Goal: Transaction & Acquisition: Purchase product/service

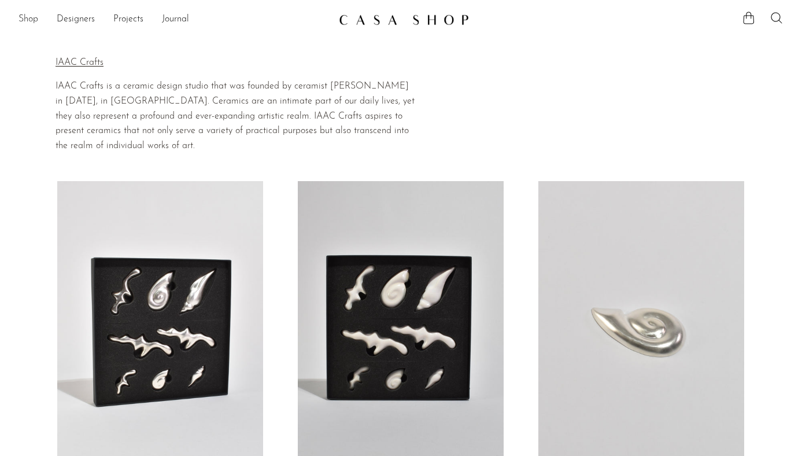
click at [31, 19] on link "Shop" at bounding box center [29, 19] width 20 height 15
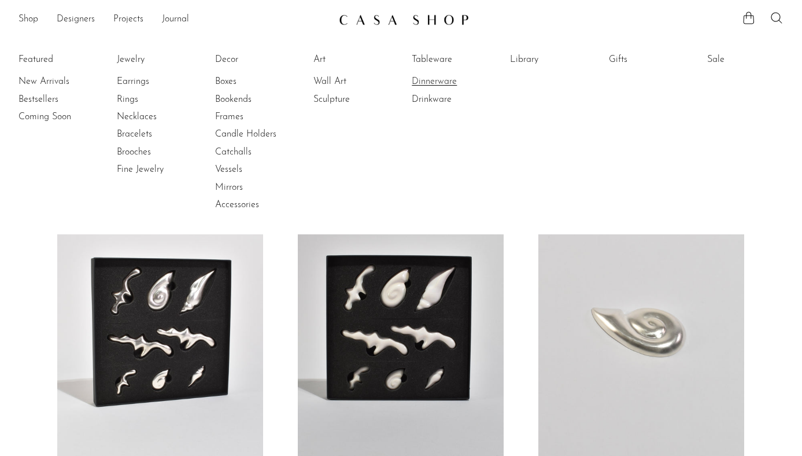
click at [433, 85] on link "Dinnerware" at bounding box center [455, 81] width 87 height 13
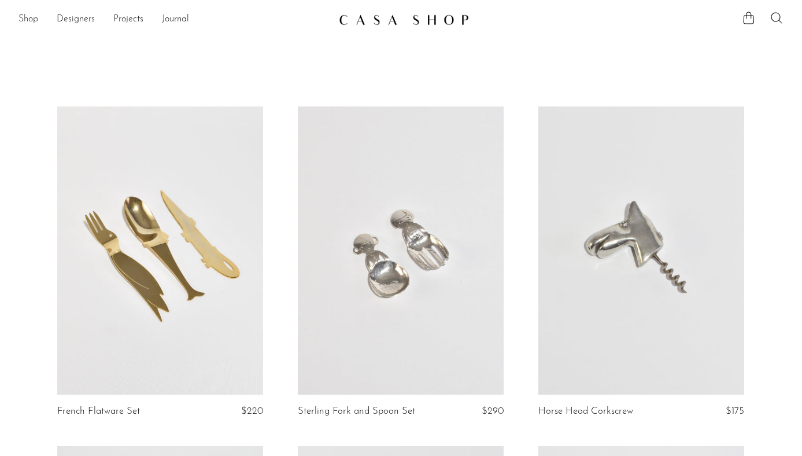
click at [27, 16] on link "Shop" at bounding box center [29, 19] width 20 height 15
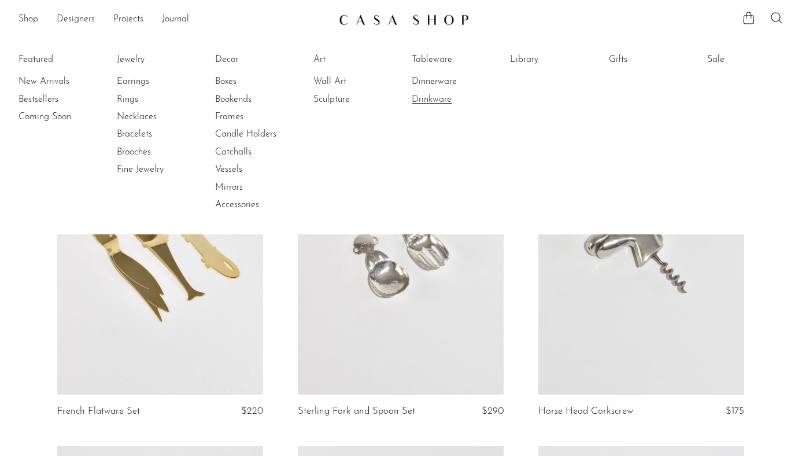
click at [428, 102] on link "Drinkware" at bounding box center [455, 99] width 87 height 13
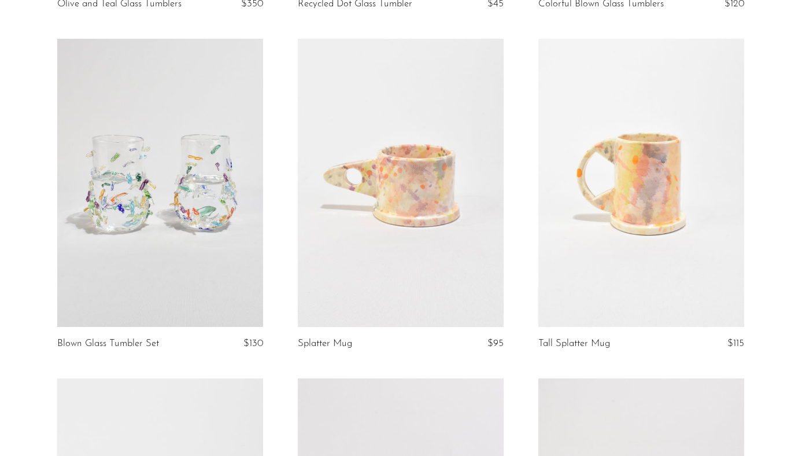
scroll to position [418, 0]
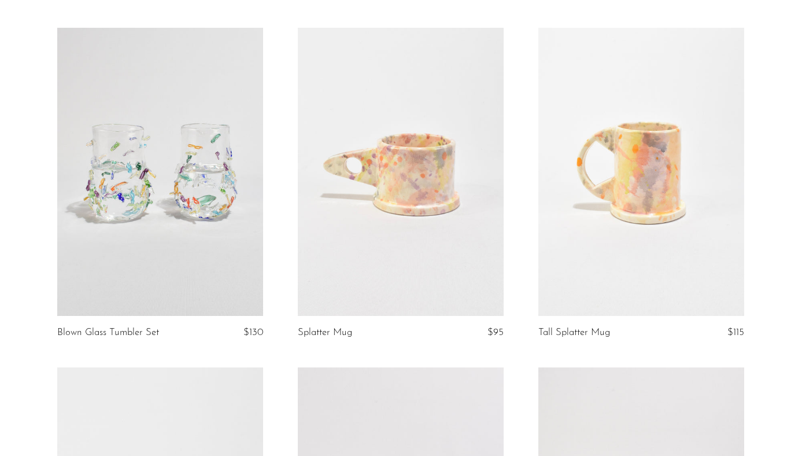
click at [213, 219] on link at bounding box center [160, 172] width 206 height 288
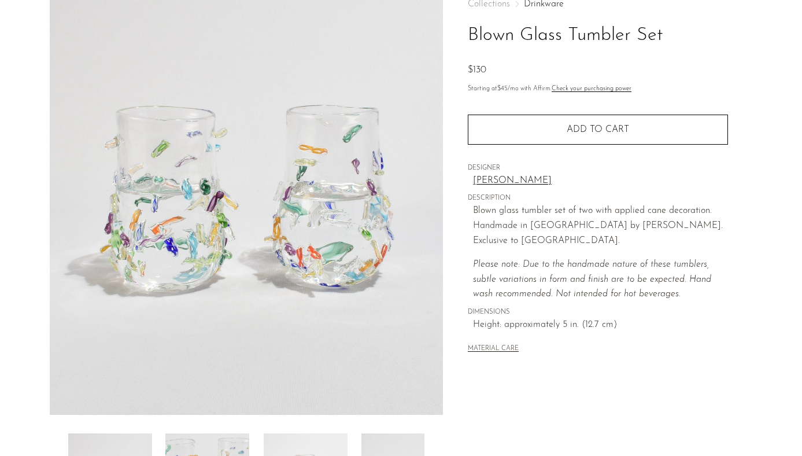
scroll to position [77, 0]
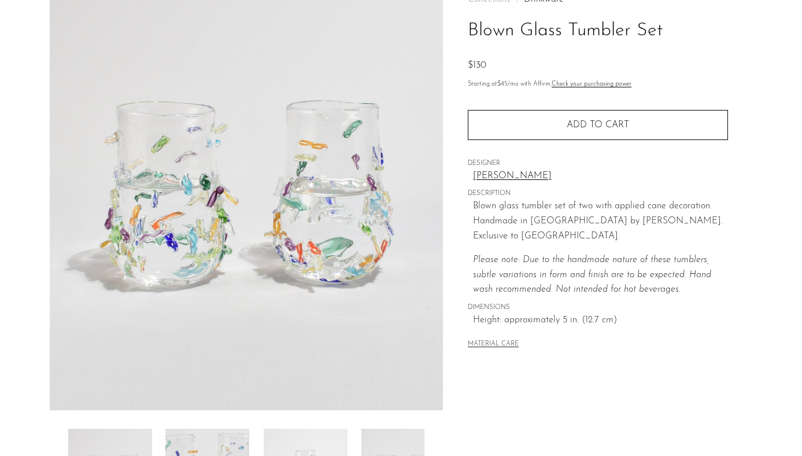
click at [284, 230] on img at bounding box center [247, 193] width 394 height 434
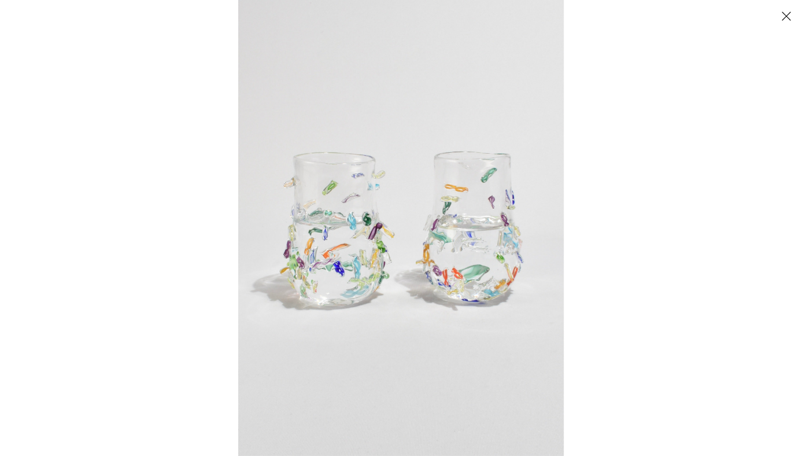
click at [284, 230] on img at bounding box center [401, 228] width 326 height 456
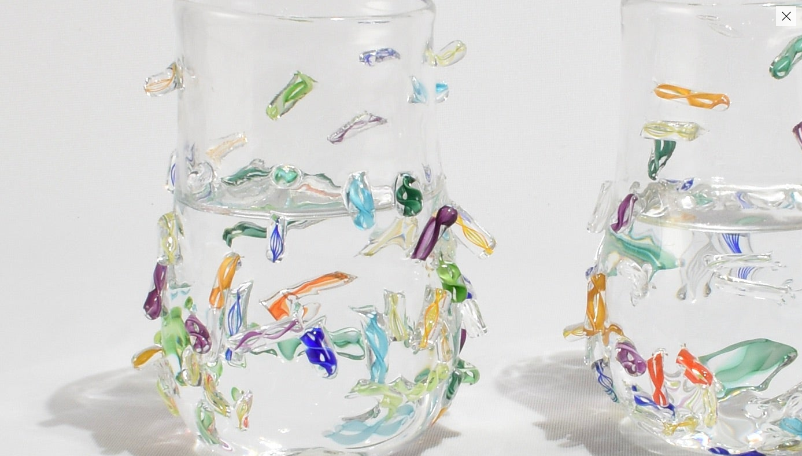
click at [283, 229] on img at bounding box center [516, 223] width 1033 height 1446
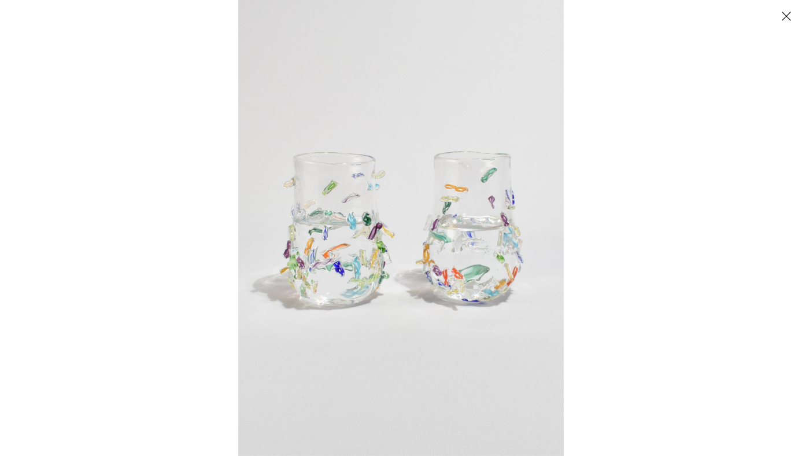
click at [130, 89] on div at bounding box center [401, 228] width 802 height 456
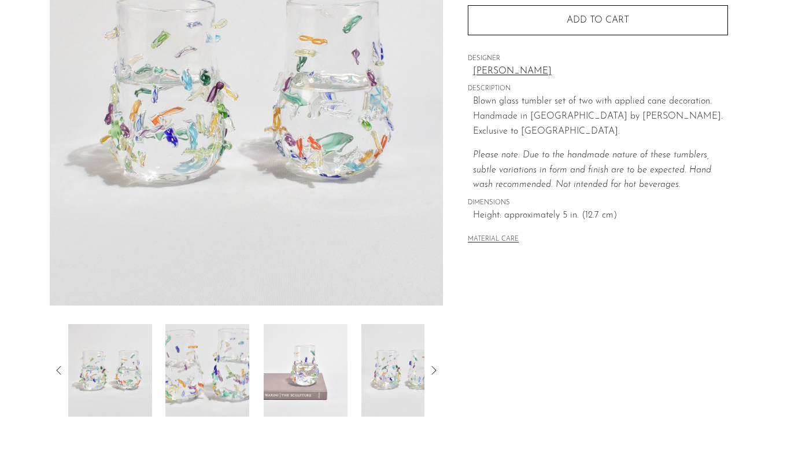
scroll to position [209, 0]
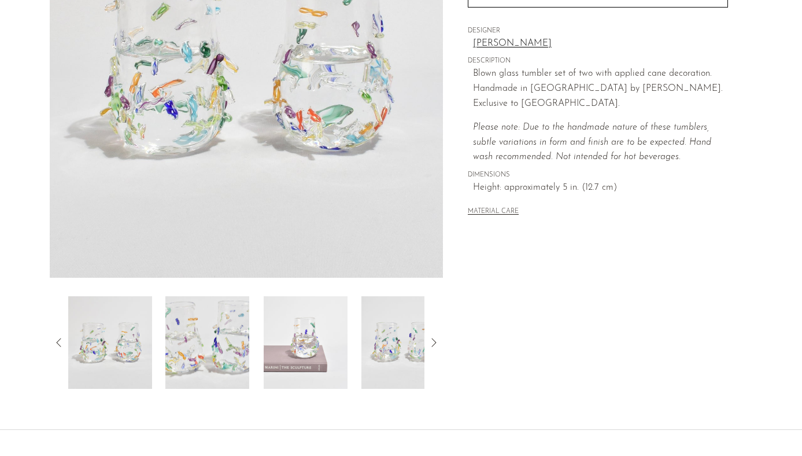
click at [436, 347] on icon at bounding box center [434, 342] width 14 height 14
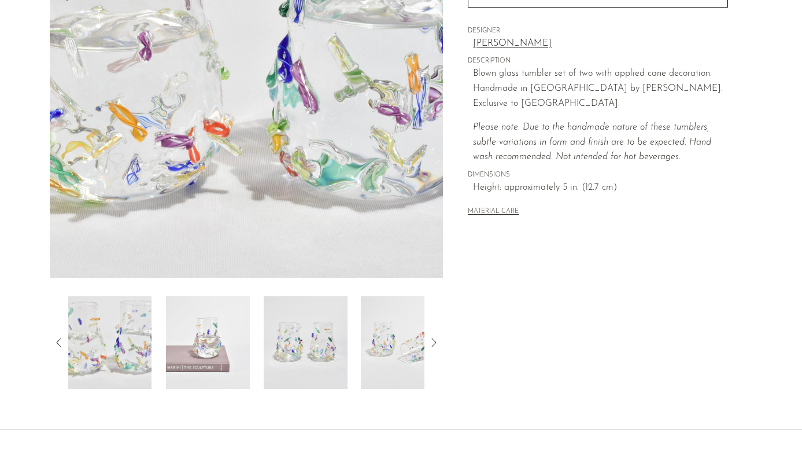
click at [436, 347] on icon at bounding box center [434, 342] width 14 height 14
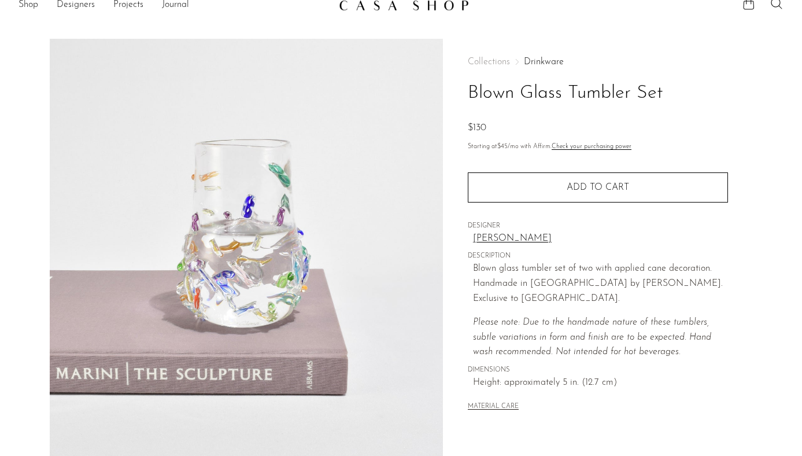
scroll to position [0, 0]
